Goal: Task Accomplishment & Management: Manage account settings

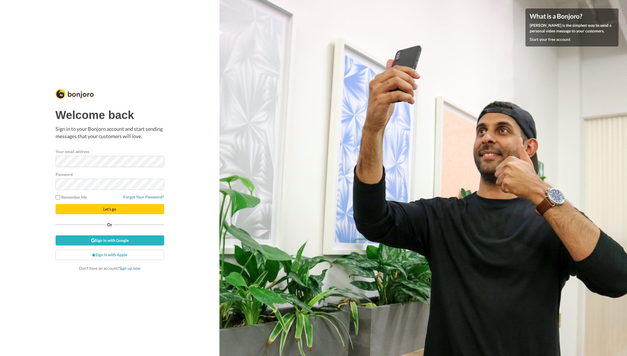
click at [0, 356] on nordpass-portal at bounding box center [0, 356] width 0 height 0
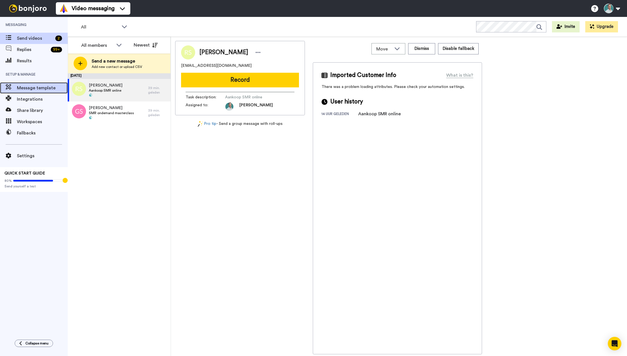
click at [42, 88] on span "Message template" at bounding box center [42, 88] width 51 height 7
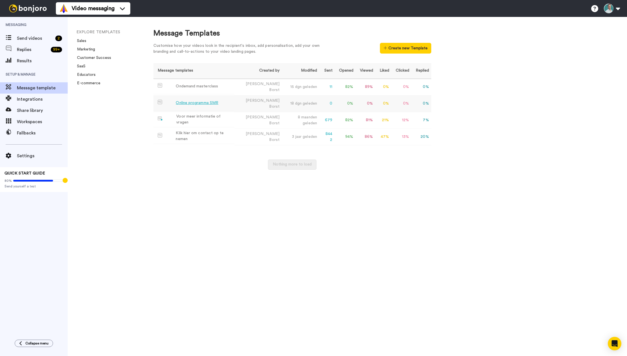
click at [200, 102] on div "Online programma SMR" at bounding box center [197, 103] width 43 height 6
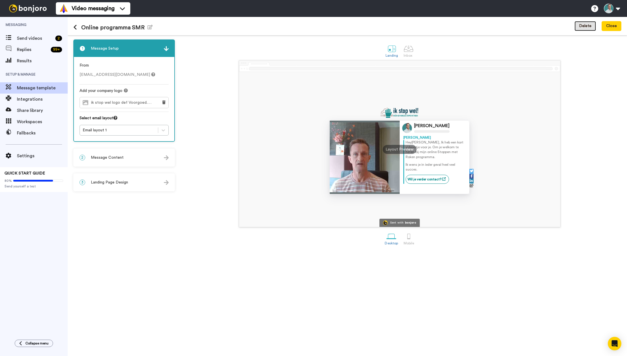
click at [590, 27] on button "Delete" at bounding box center [584, 26] width 21 height 10
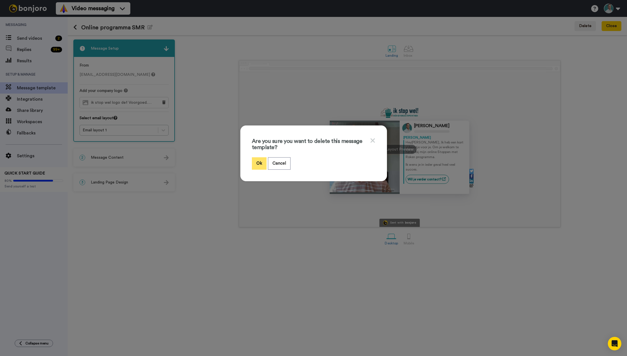
click at [259, 163] on button "Ok" at bounding box center [259, 163] width 15 height 12
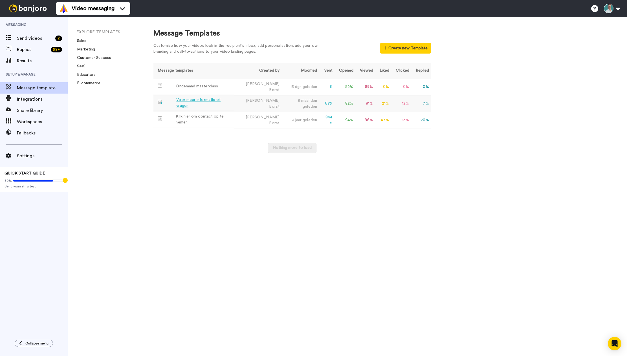
click at [206, 101] on div "Voor meer informatie of vragen" at bounding box center [204, 103] width 56 height 12
click at [204, 117] on div "Klik hier om contact op te nemen" at bounding box center [204, 120] width 56 height 12
click at [192, 86] on div "Ondemand masterclass" at bounding box center [197, 86] width 42 height 6
click at [222, 119] on div "Klik hier om contact op te nemen" at bounding box center [204, 120] width 56 height 12
click at [621, 8] on button at bounding box center [611, 8] width 21 height 12
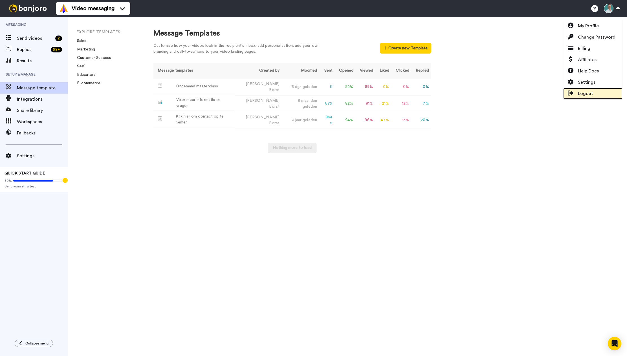
click at [586, 95] on span "Logout" at bounding box center [585, 93] width 15 height 7
